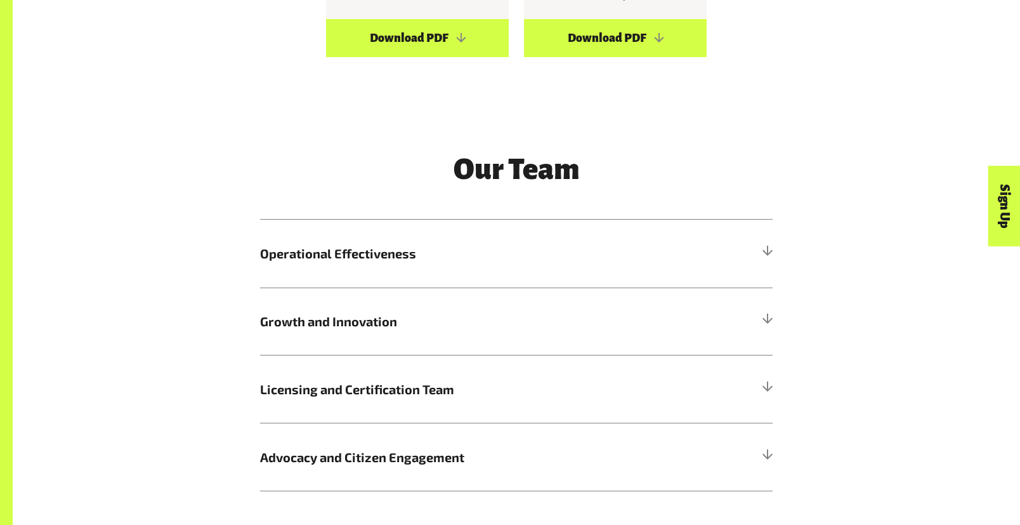
scroll to position [1460, 0]
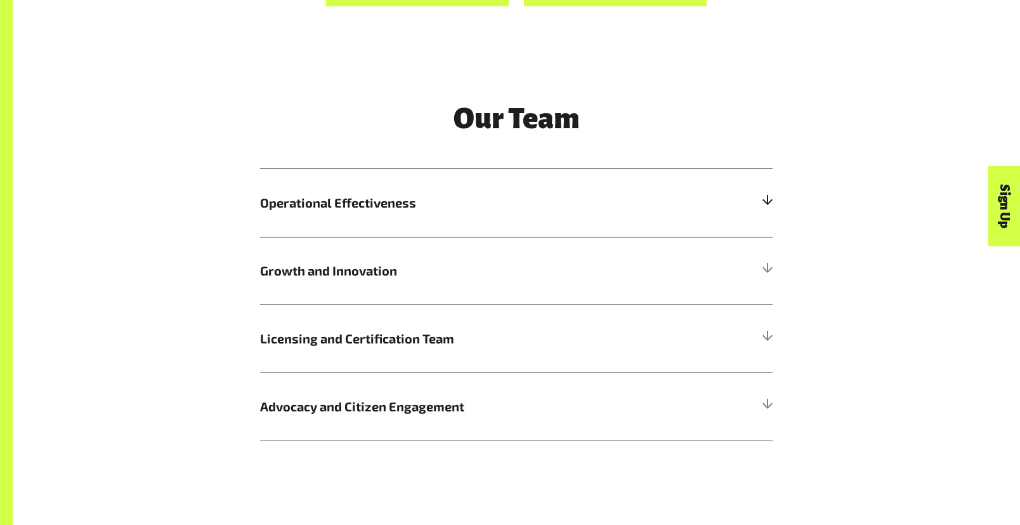
click at [767, 203] on div at bounding box center [766, 202] width 11 height 11
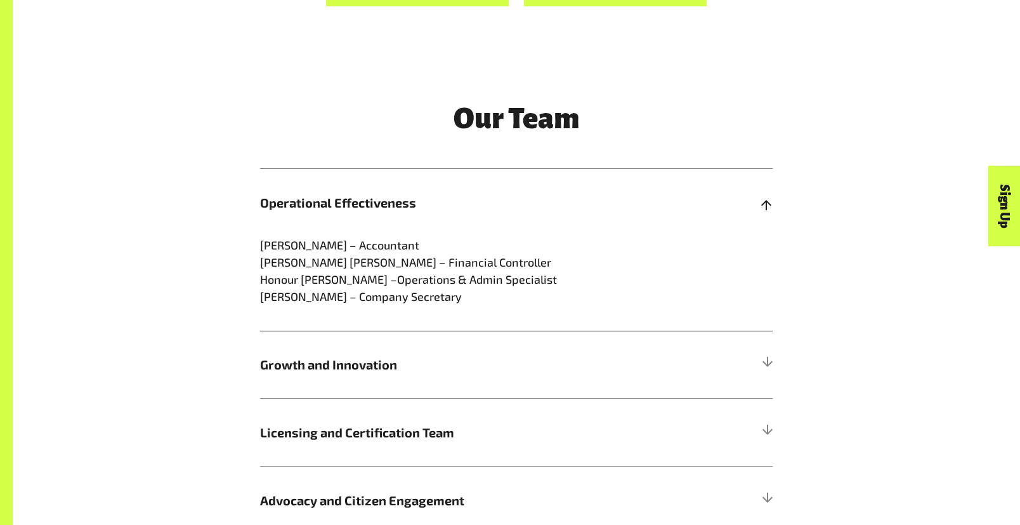
click at [767, 206] on div at bounding box center [766, 202] width 11 height 11
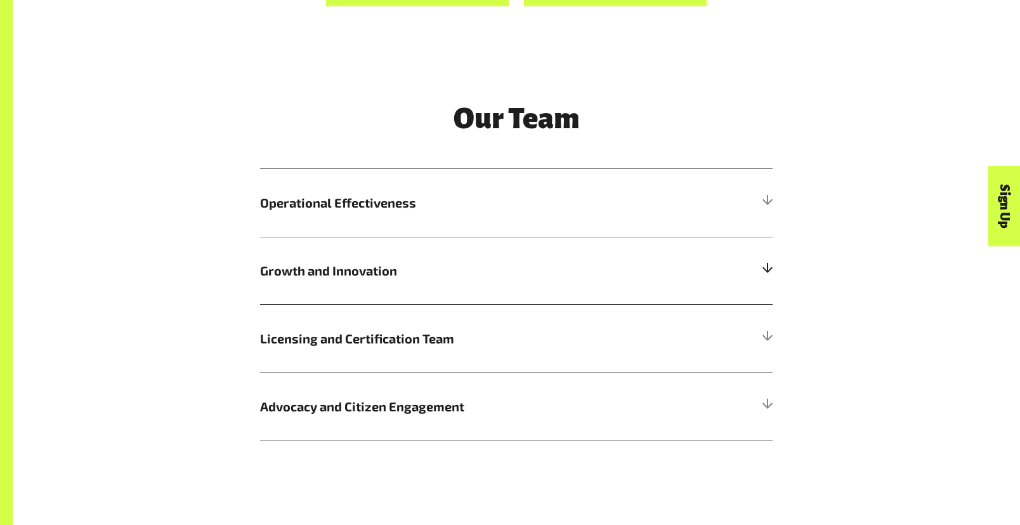
click at [768, 272] on div at bounding box center [766, 270] width 11 height 11
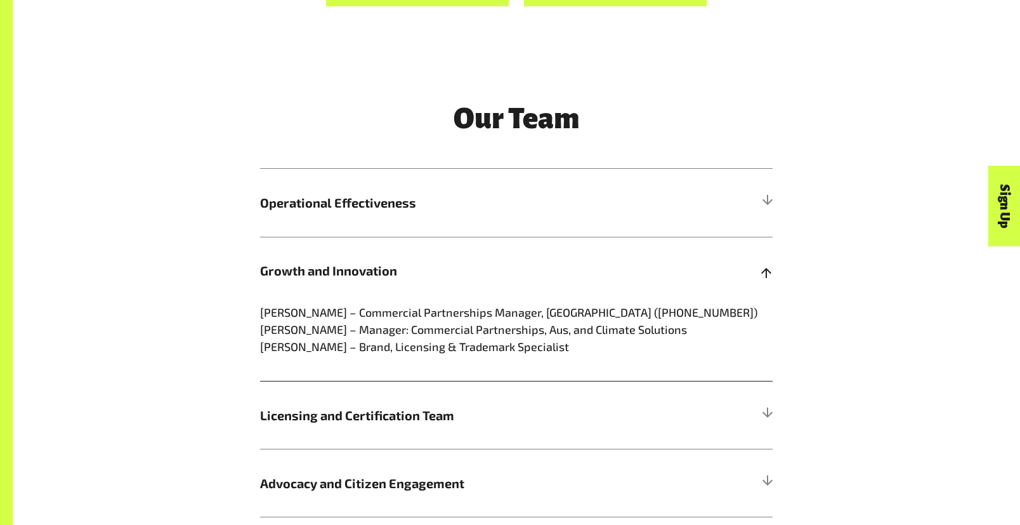
click at [768, 272] on div at bounding box center [766, 270] width 11 height 11
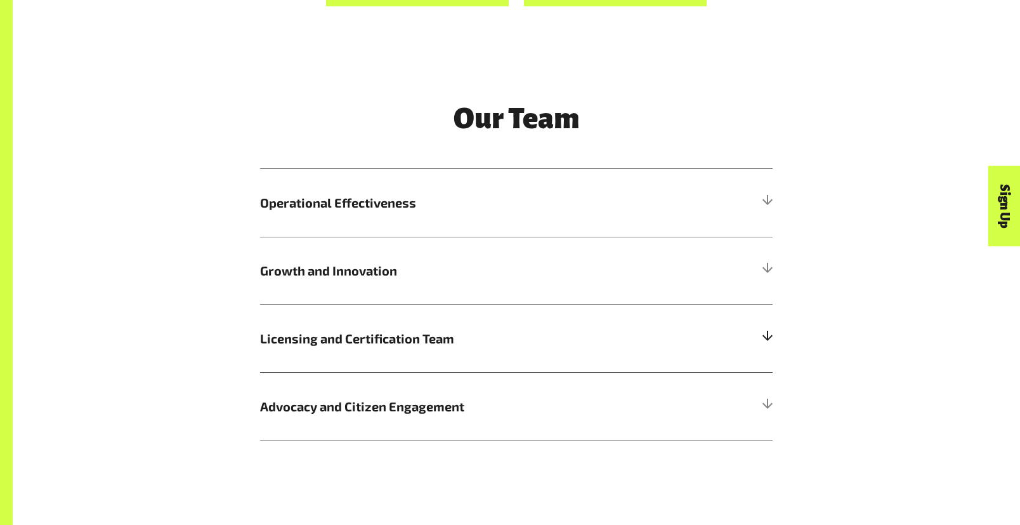
click at [764, 338] on div at bounding box center [766, 338] width 11 height 11
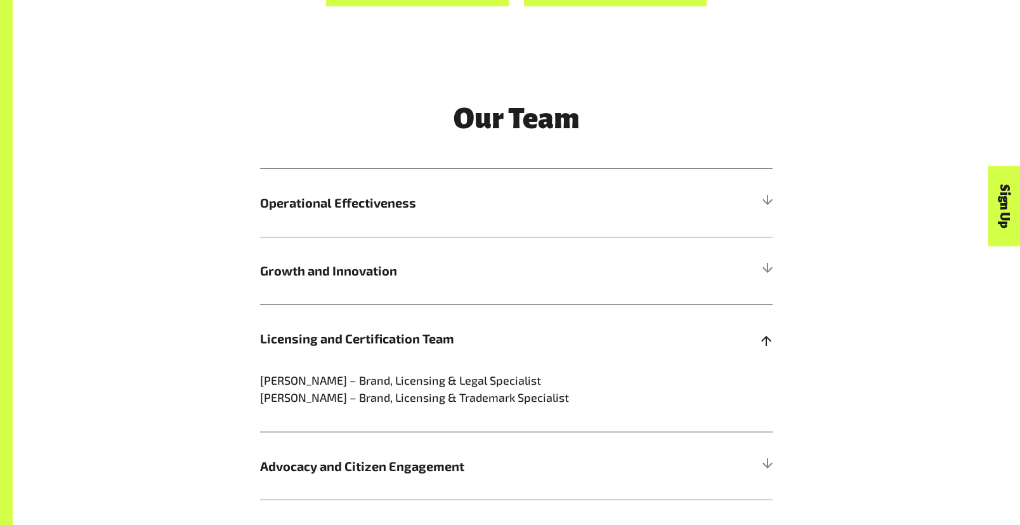
click at [766, 343] on div at bounding box center [766, 338] width 11 height 11
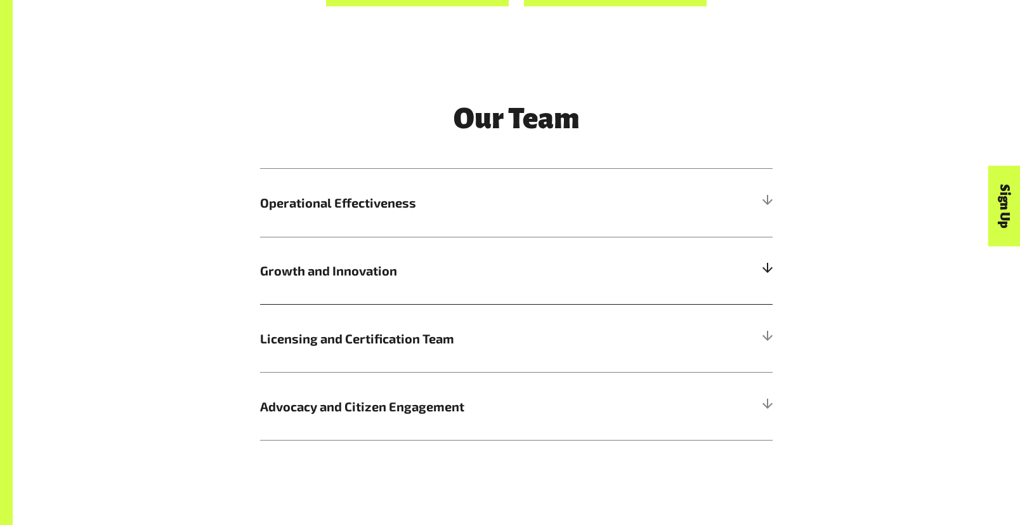
click at [766, 270] on div at bounding box center [766, 270] width 11 height 11
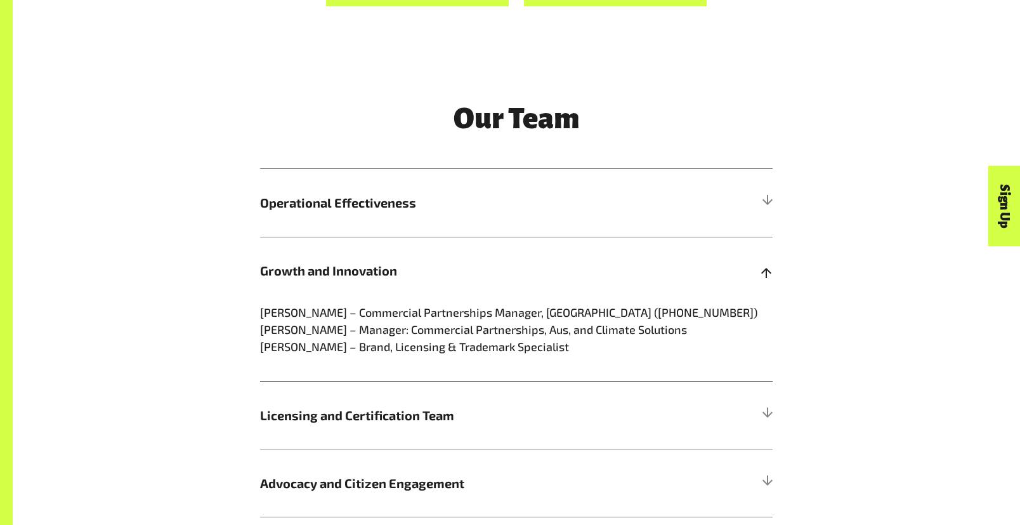
click at [766, 270] on div at bounding box center [766, 270] width 11 height 11
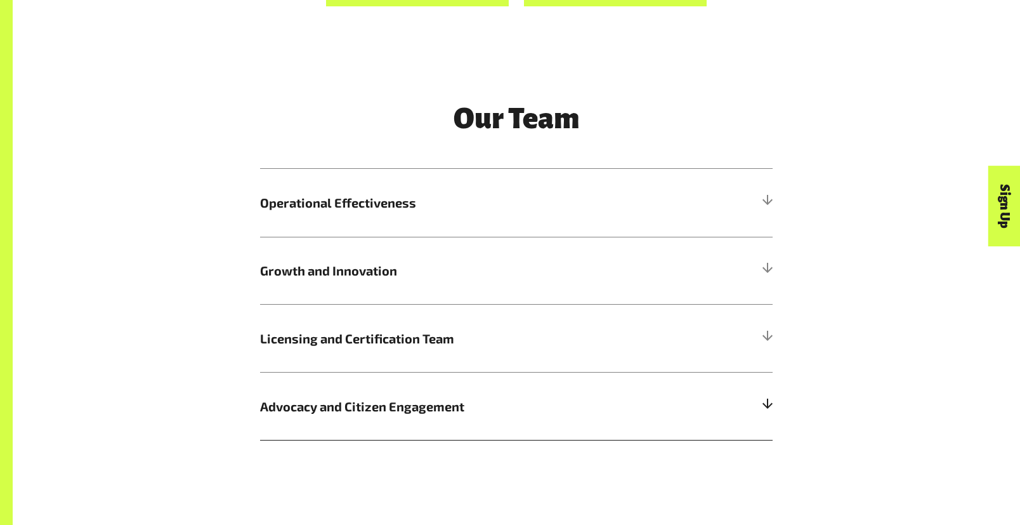
click at [768, 404] on div at bounding box center [766, 405] width 11 height 11
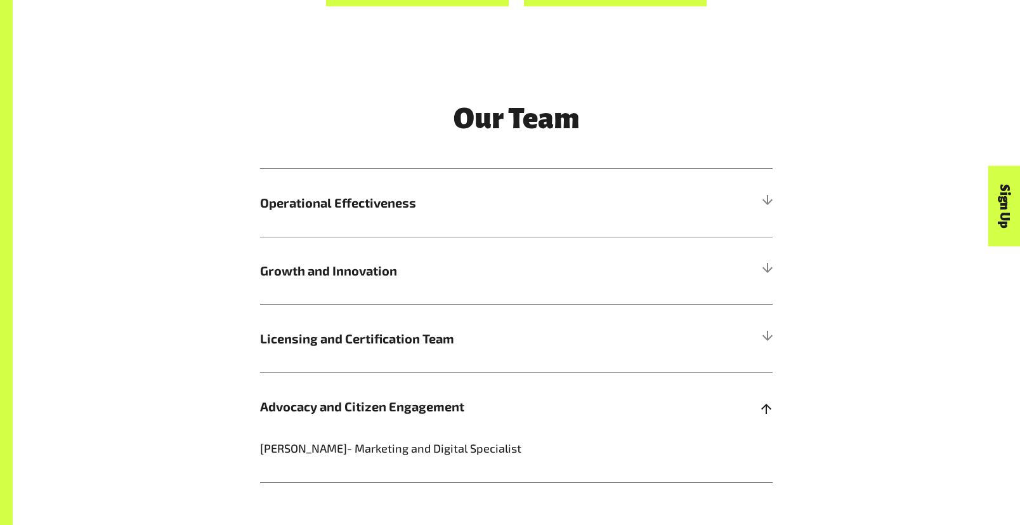
click at [767, 407] on div at bounding box center [766, 405] width 11 height 11
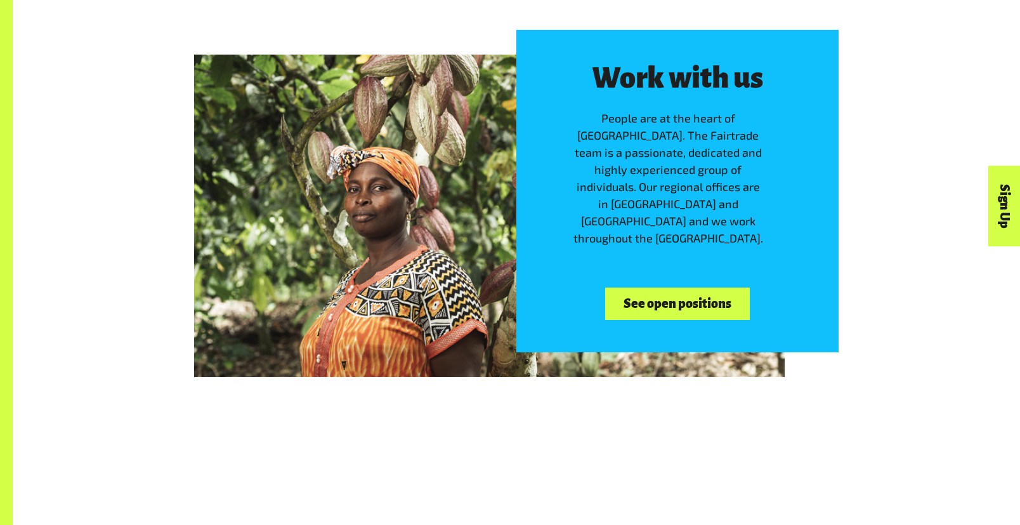
scroll to position [2031, 0]
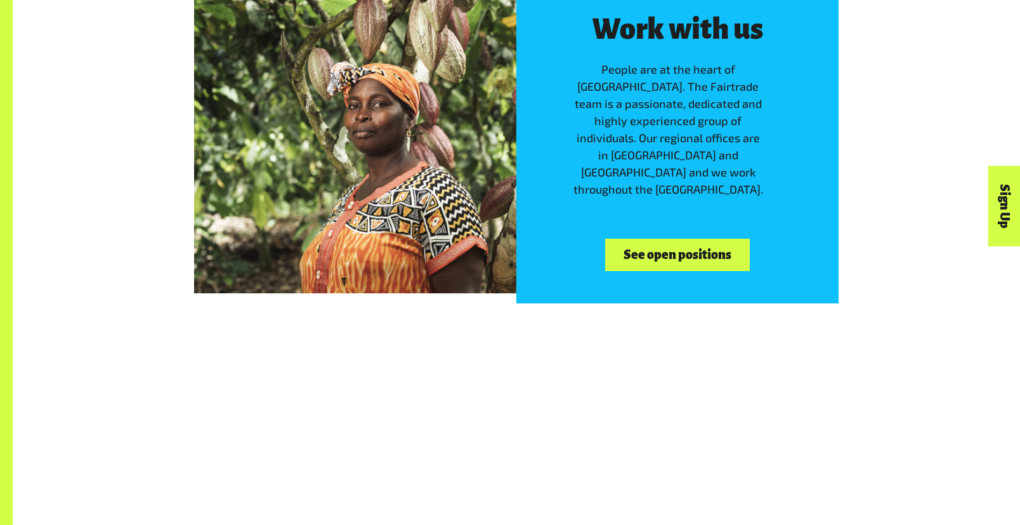
click at [667, 243] on link "See open positions" at bounding box center [677, 255] width 144 height 32
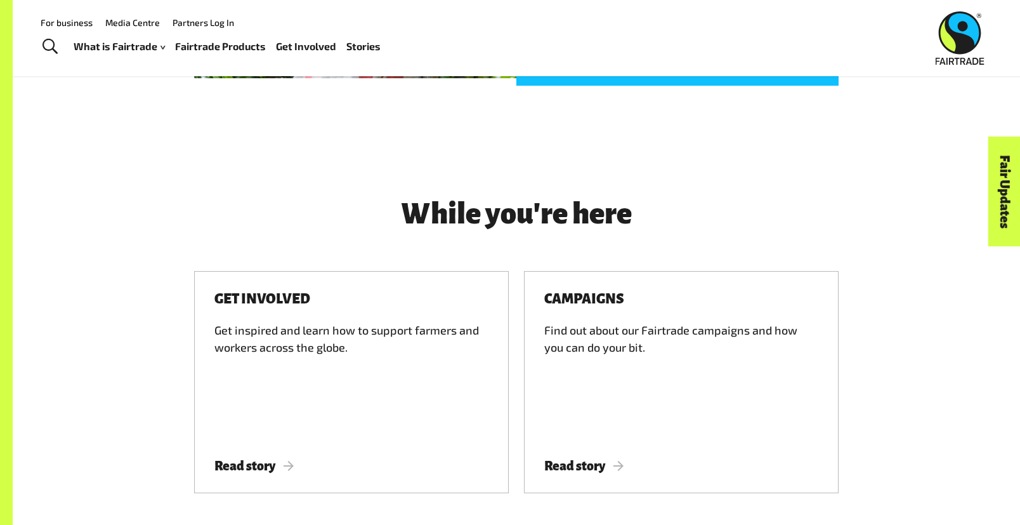
scroll to position [1333, 0]
